Goal: Entertainment & Leisure: Consume media (video, audio)

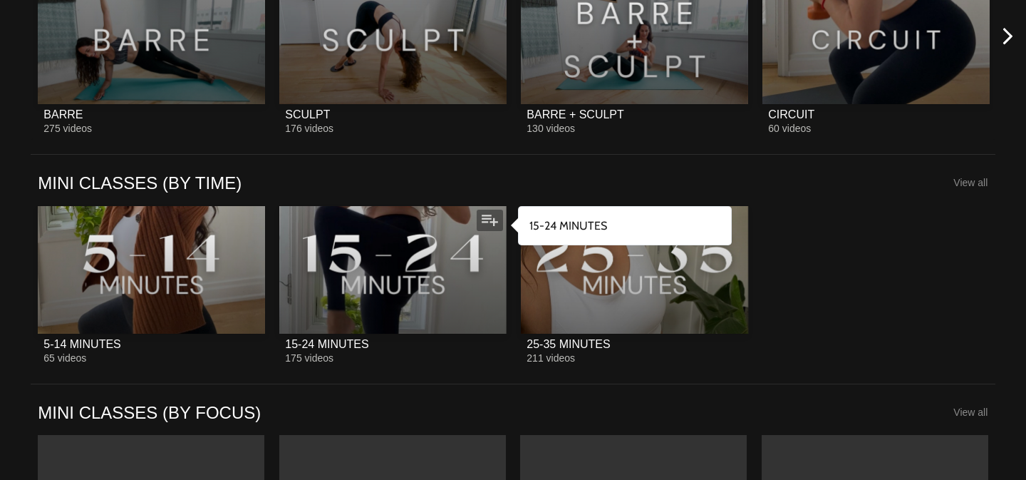
scroll to position [1660, 0]
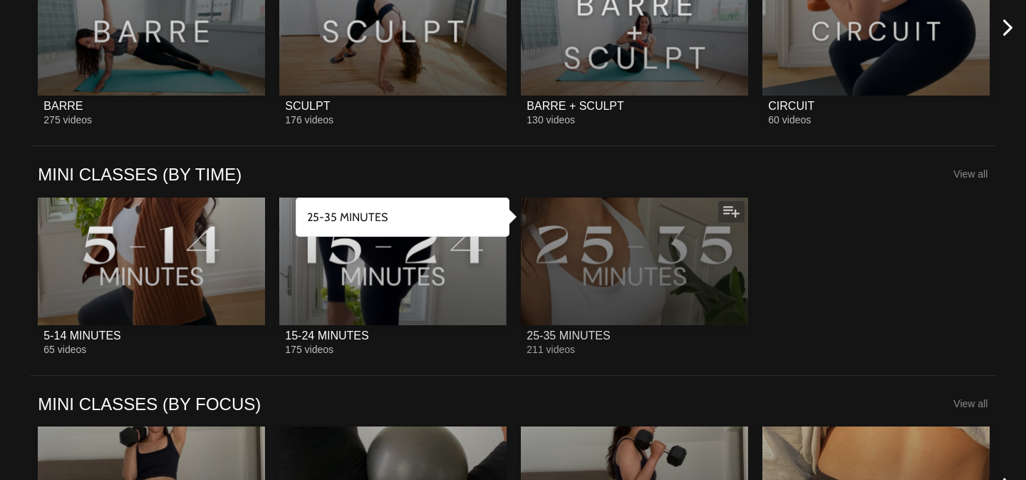
click at [652, 274] on div at bounding box center [634, 261] width 227 height 128
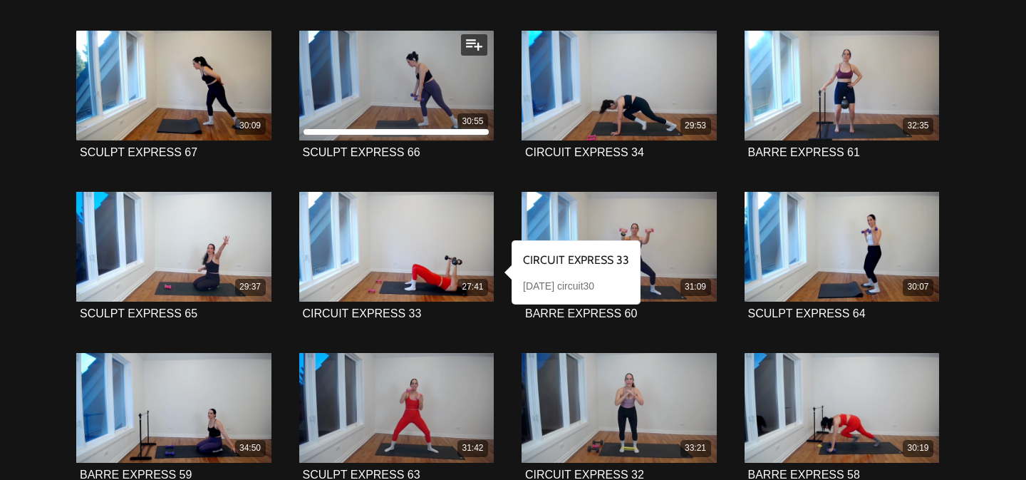
scroll to position [654, 0]
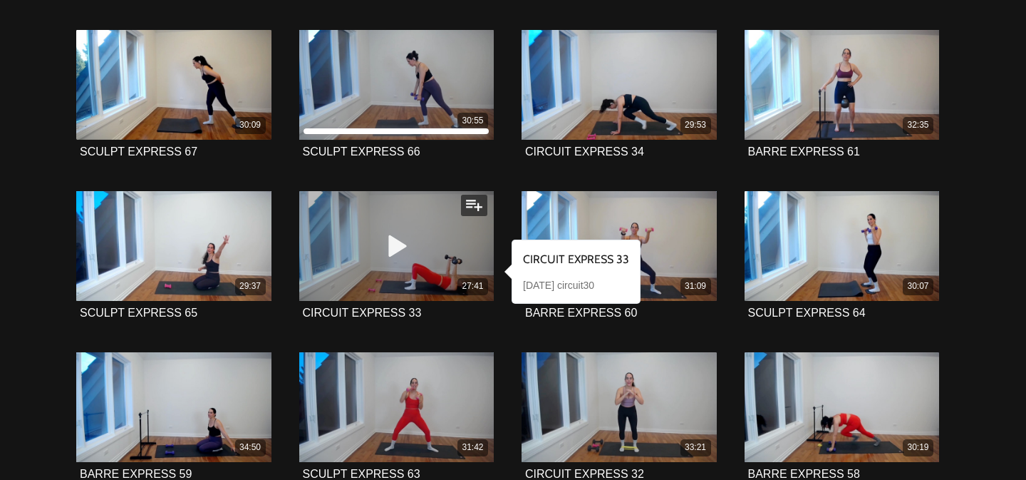
click at [396, 249] on icon at bounding box center [396, 245] width 43 height 25
